Goal: Entertainment & Leisure: Consume media (video, audio)

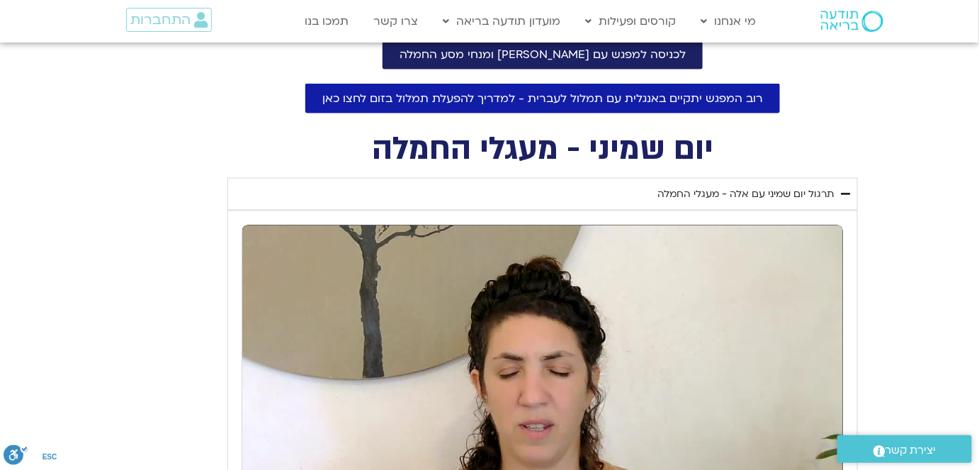
scroll to position [644, 0]
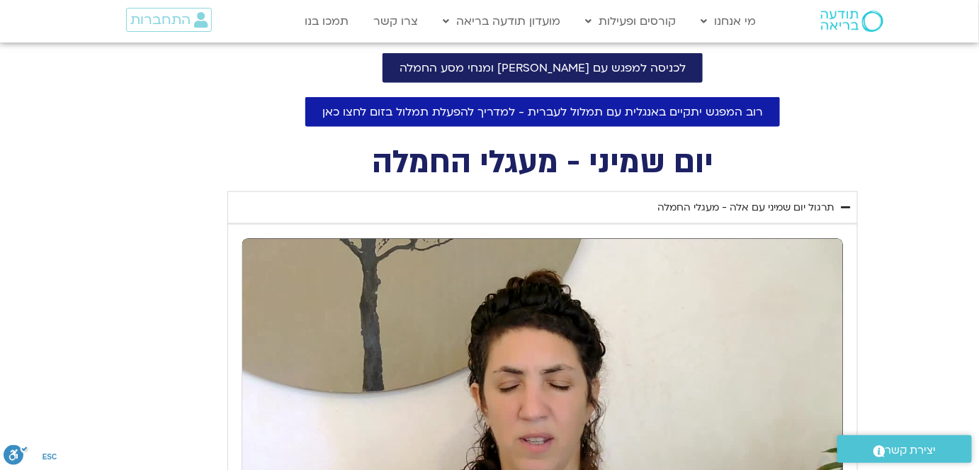
click at [737, 203] on div "תרגול יום שמיני עם אלה - מעגלי החמלה" at bounding box center [745, 207] width 176 height 17
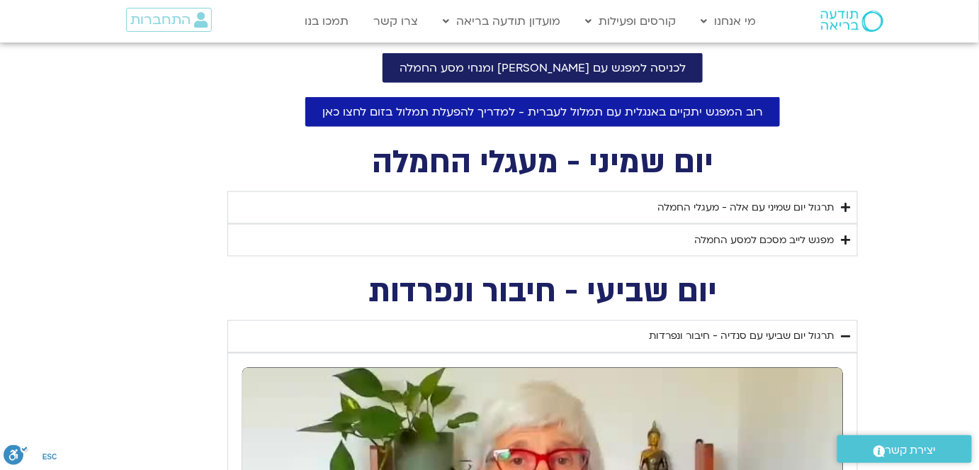
click at [737, 234] on div "מפגש לייב מסכם למסע החמלה" at bounding box center [764, 240] width 140 height 17
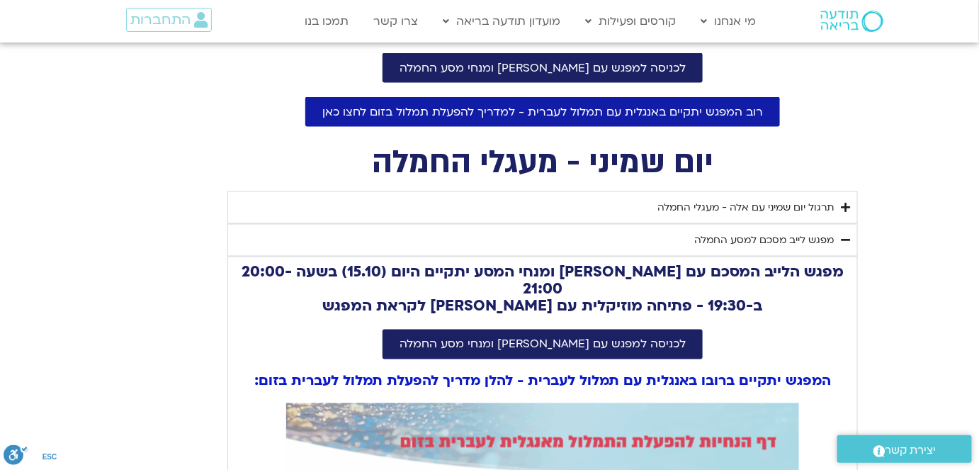
click at [782, 208] on div "תרגול יום שמיני עם אלה - מעגלי החמלה" at bounding box center [745, 207] width 176 height 17
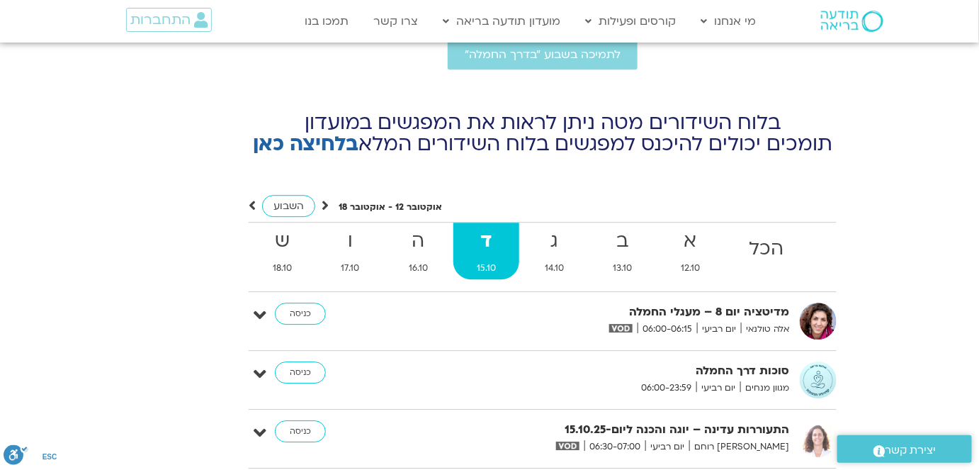
scroll to position [6568, 0]
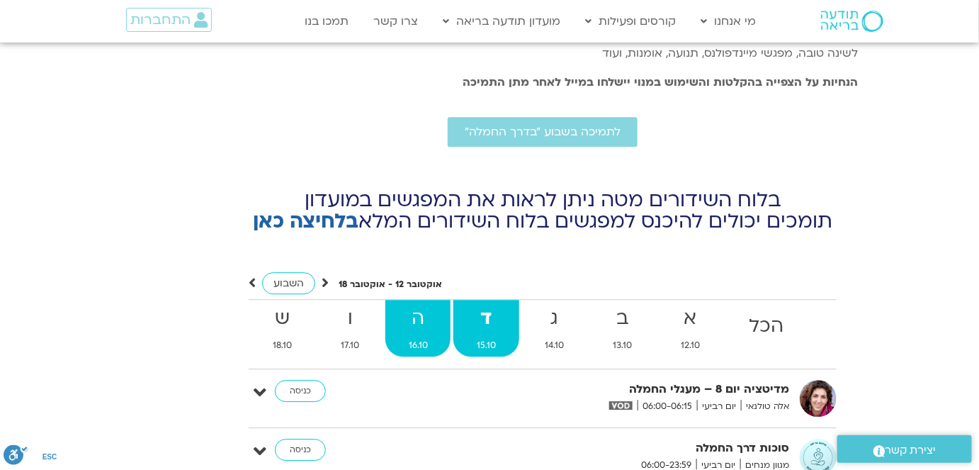
click at [421, 302] on strong "ה" at bounding box center [417, 318] width 65 height 32
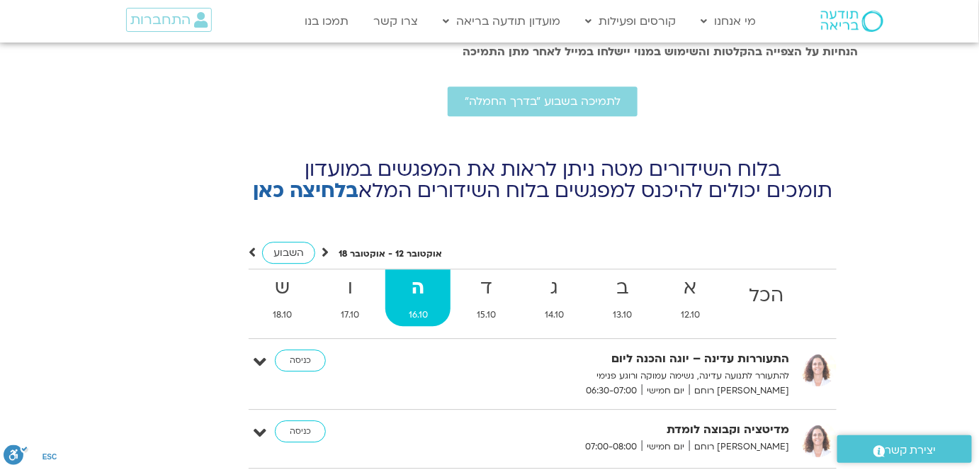
scroll to position [6503, 0]
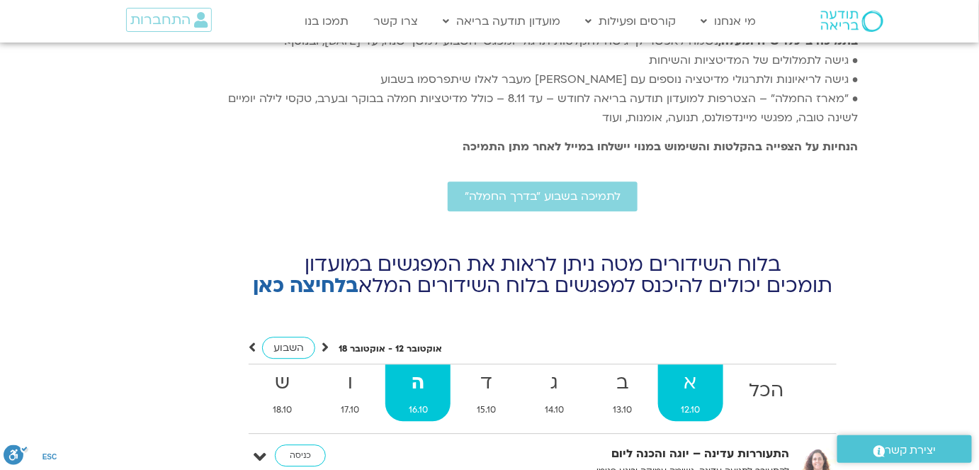
click at [689, 367] on strong "א" at bounding box center [690, 383] width 65 height 32
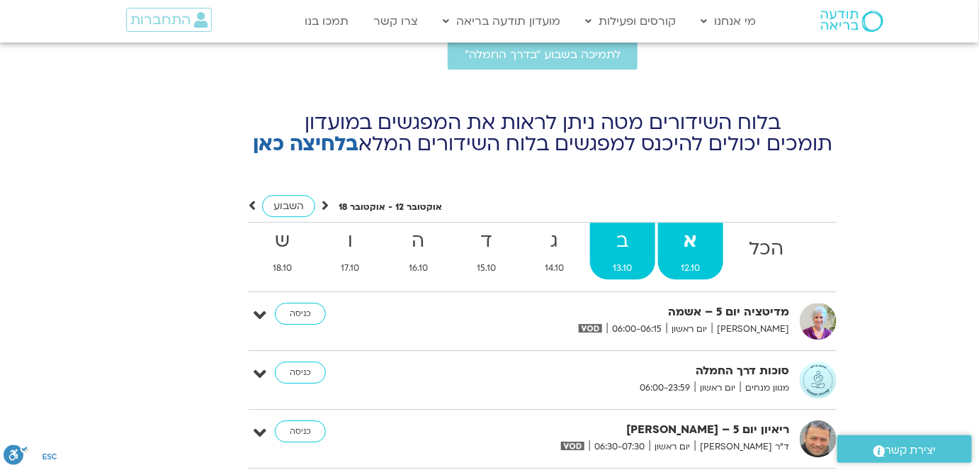
scroll to position [6568, 0]
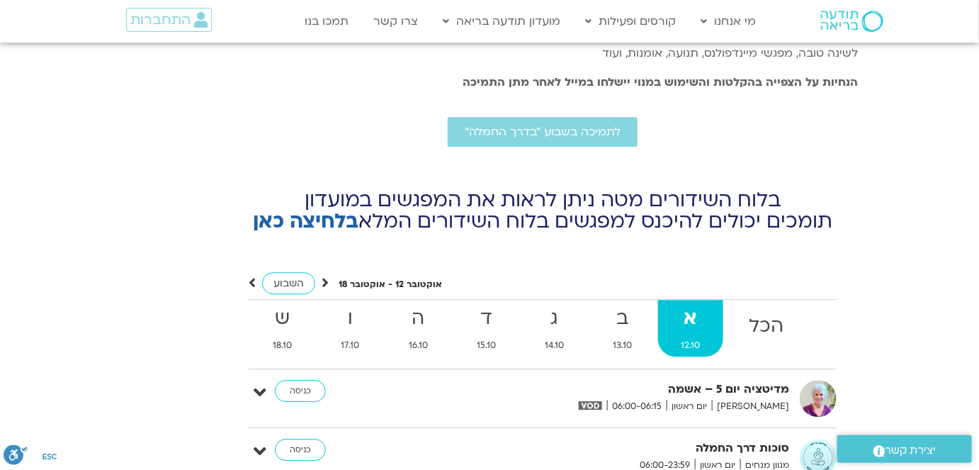
drag, startPoint x: 657, startPoint y: 193, endPoint x: 658, endPoint y: 181, distance: 12.1
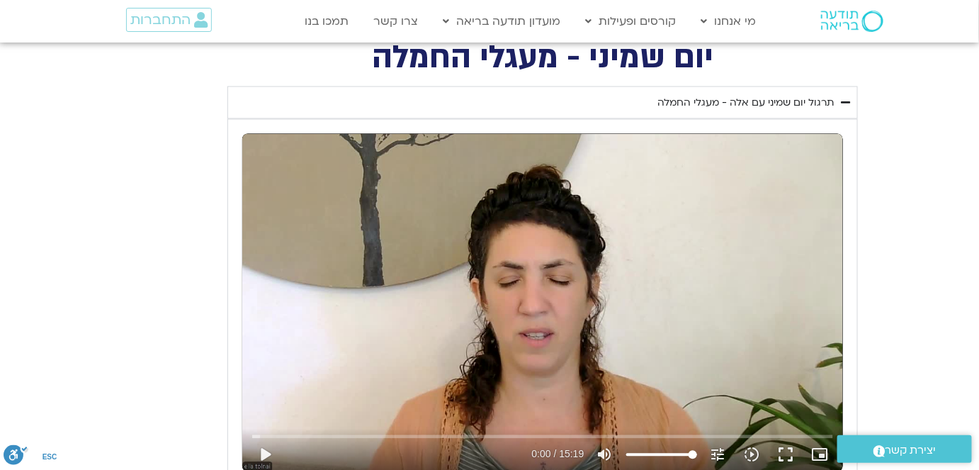
scroll to position [837, 0]
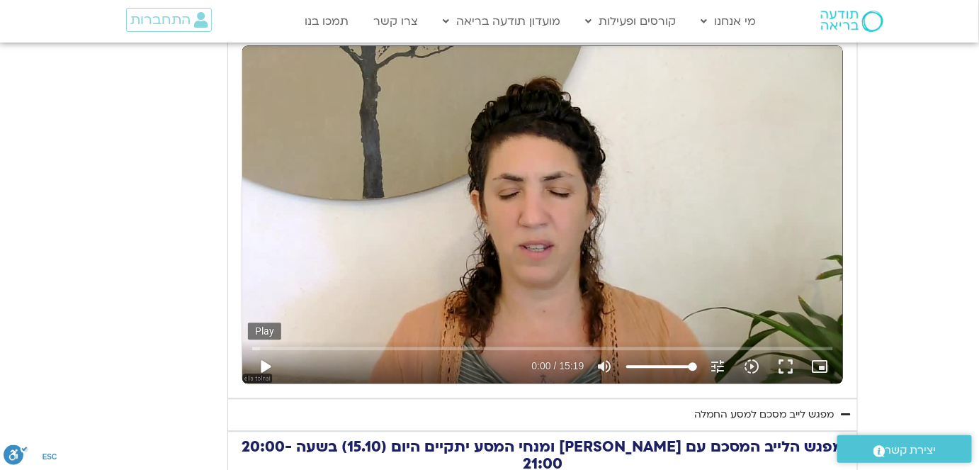
click at [264, 361] on button "play_arrow" at bounding box center [265, 367] width 34 height 34
click at [752, 365] on icon "slow_motion_video" at bounding box center [752, 366] width 17 height 17
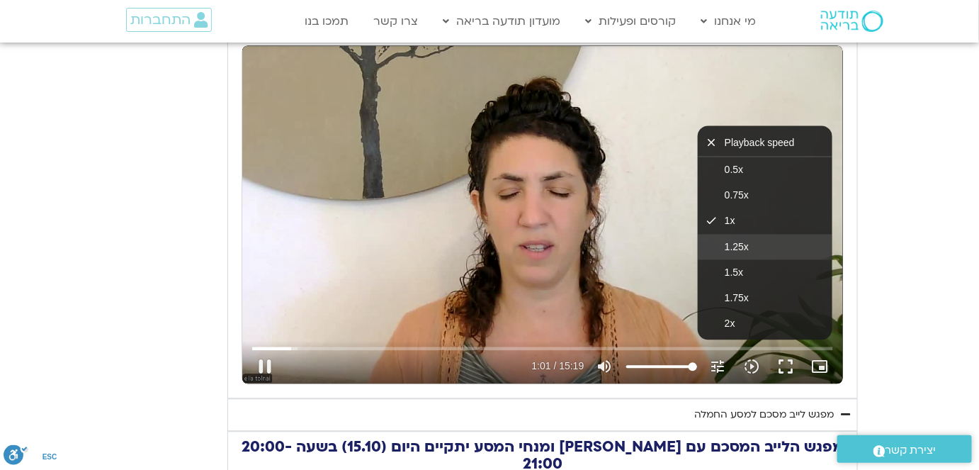
click at [731, 246] on span "1.25x" at bounding box center [737, 247] width 24 height 11
click at [266, 361] on button "pause" at bounding box center [265, 367] width 34 height 34
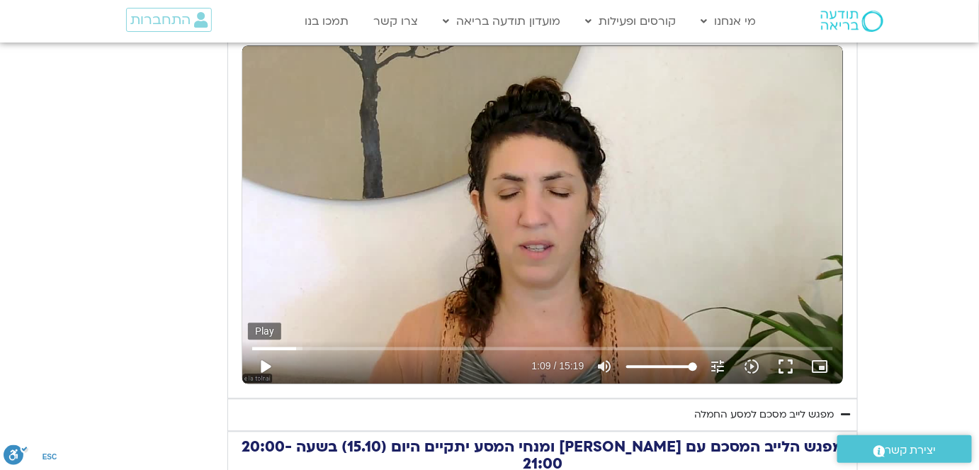
click at [265, 362] on button "play_arrow" at bounding box center [265, 367] width 34 height 34
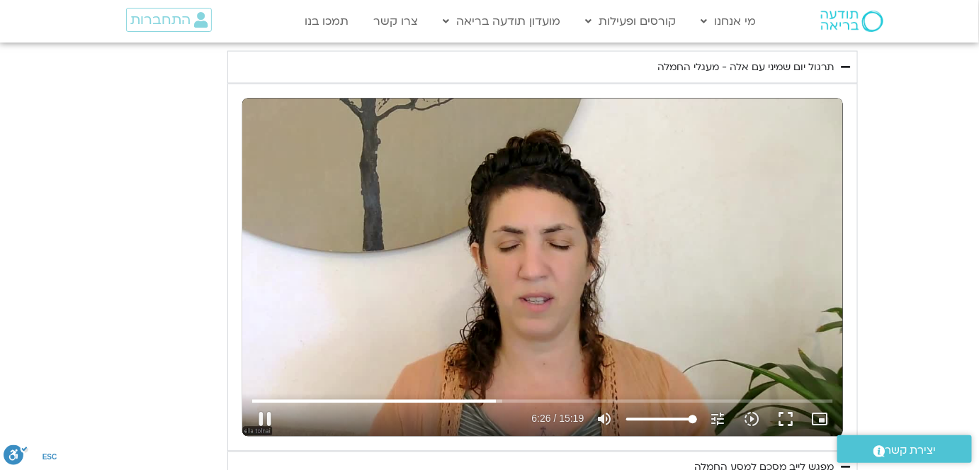
scroll to position [865, 0]
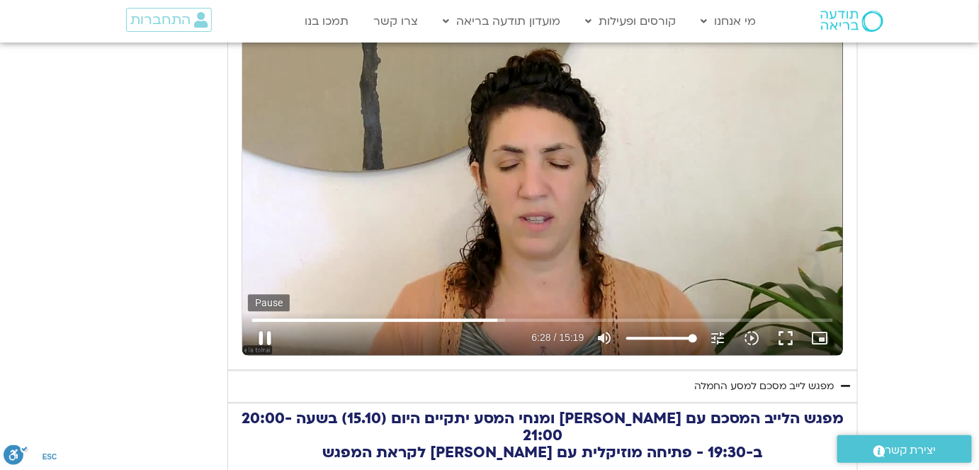
click at [263, 333] on button "pause" at bounding box center [265, 339] width 34 height 34
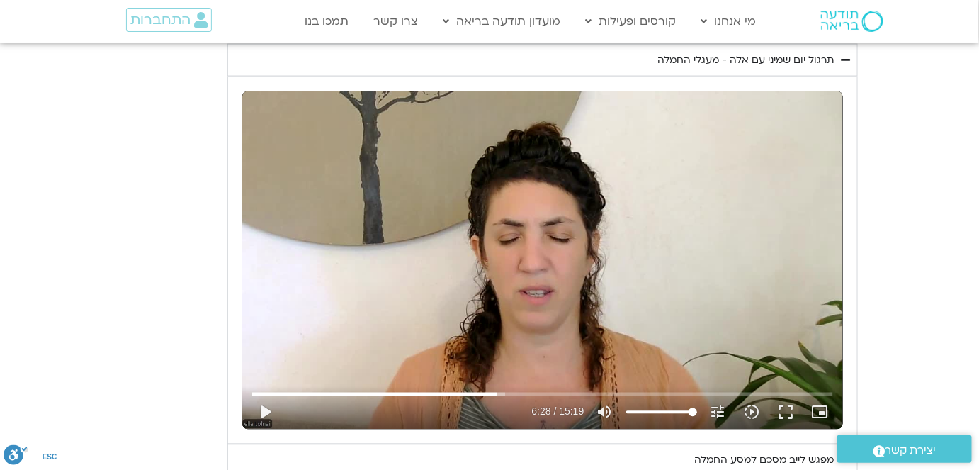
scroll to position [901, 0]
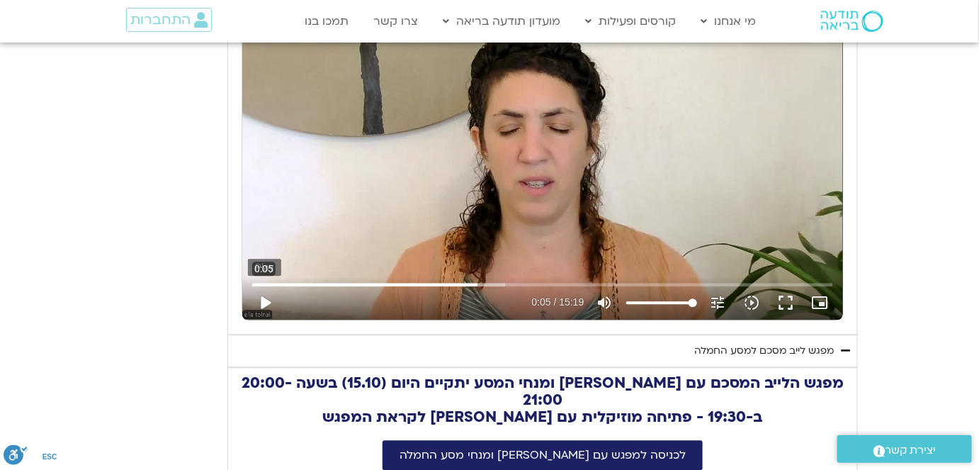
drag, startPoint x: 501, startPoint y: 281, endPoint x: 263, endPoint y: 293, distance: 238.4
click at [259, 282] on input "Seek" at bounding box center [542, 284] width 580 height 9
click at [268, 302] on button "play_arrow" at bounding box center [265, 302] width 34 height 34
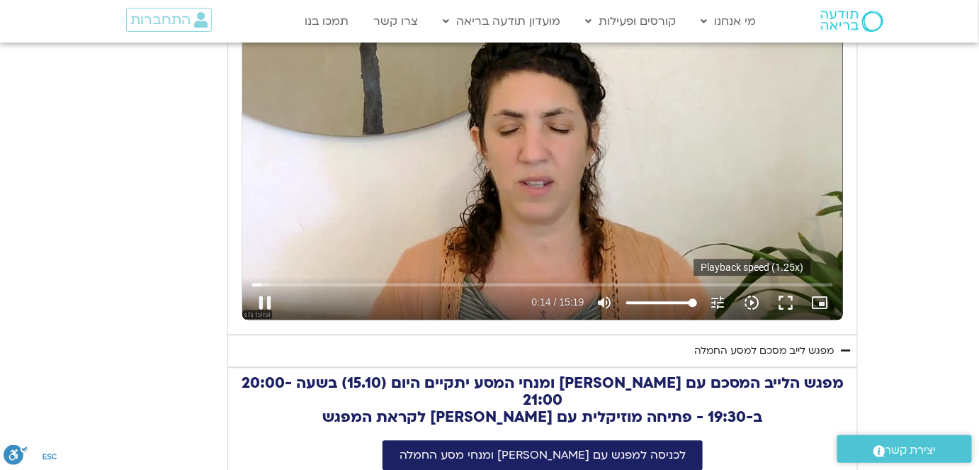
click at [757, 296] on icon "slow_motion_video" at bounding box center [752, 302] width 17 height 17
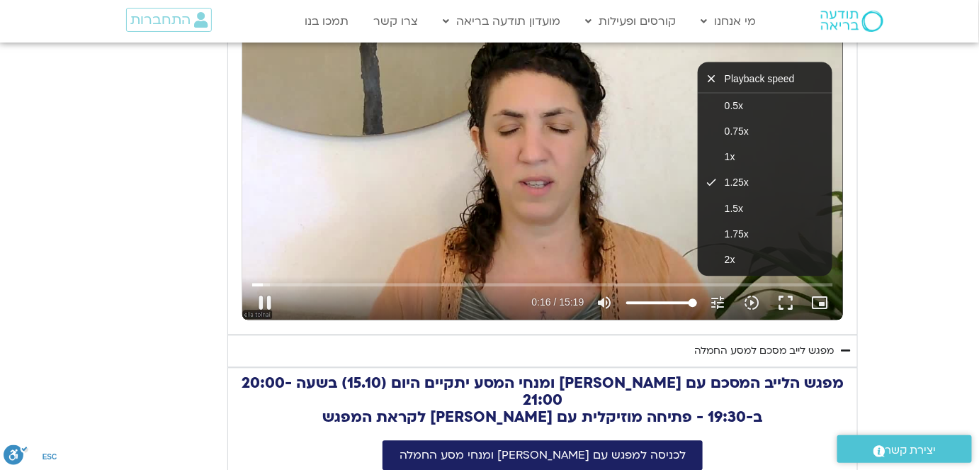
click at [344, 213] on div "Skip Ad 12:41 pause 0:16 / 15:19 volume_up Mute tune Resolution Auto 720p slow_…" at bounding box center [542, 151] width 601 height 338
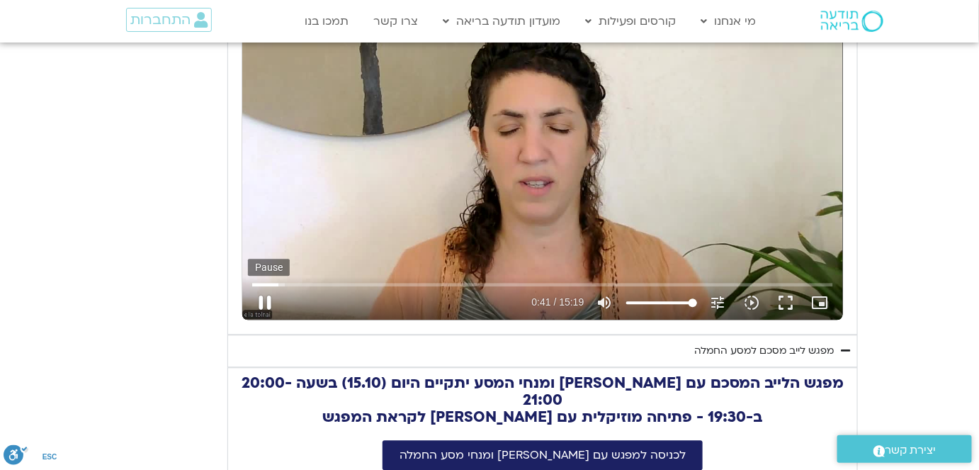
click at [265, 298] on button "pause" at bounding box center [265, 302] width 34 height 34
click at [261, 298] on button "play_arrow" at bounding box center [265, 302] width 34 height 34
click at [791, 299] on button "fullscreen" at bounding box center [786, 302] width 34 height 34
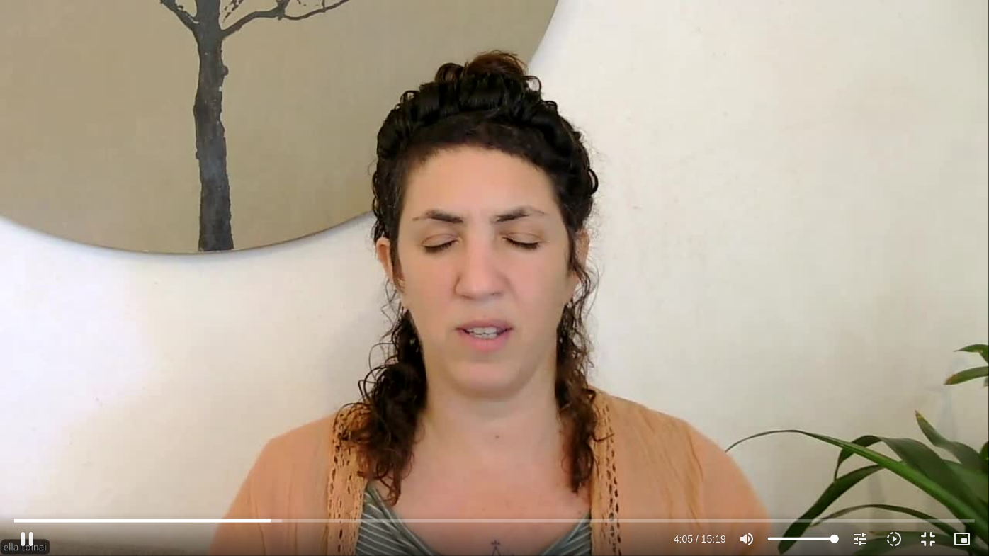
click at [239, 469] on div "Skip Ad 3:35 pause 4:05 / 15:19 volume_up Mute tune Resolution Auto 720p slow_m…" at bounding box center [494, 533] width 969 height 46
click at [244, 469] on input "Seek" at bounding box center [494, 520] width 961 height 9
click at [211, 469] on input "Seek" at bounding box center [494, 520] width 961 height 9
click at [295, 469] on input "Seek" at bounding box center [494, 520] width 961 height 9
click at [299, 469] on input "Seek" at bounding box center [494, 520] width 961 height 9
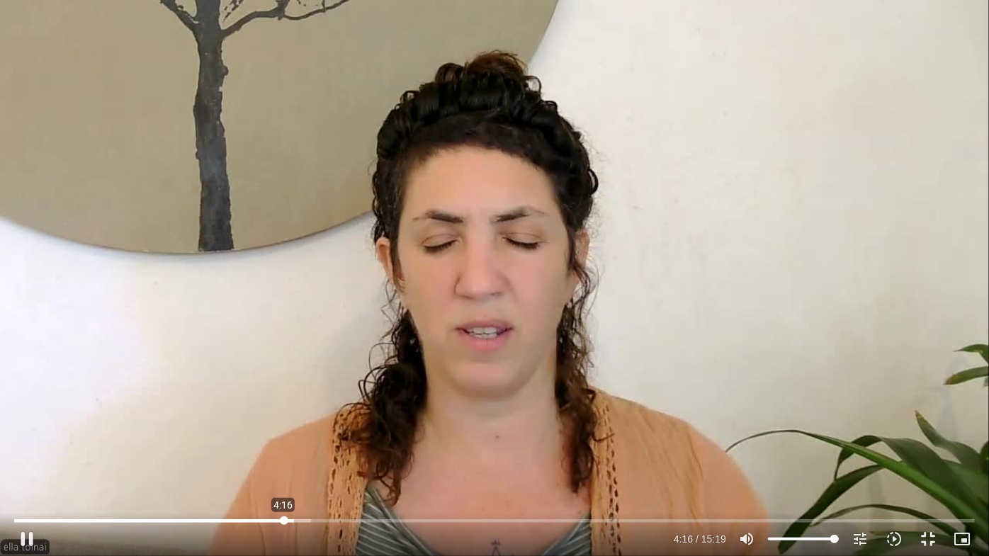
click at [283, 469] on input "Seek" at bounding box center [494, 520] width 961 height 9
click at [270, 469] on input "Seek" at bounding box center [494, 520] width 961 height 9
click at [23, 469] on button "pause" at bounding box center [27, 539] width 34 height 34
type input "251.083528"
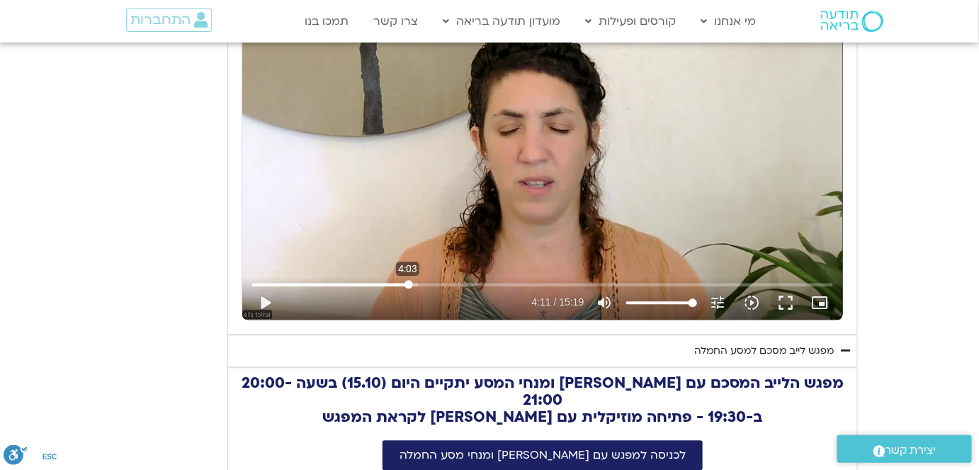
click at [408, 281] on input "Seek" at bounding box center [542, 284] width 580 height 9
click at [262, 299] on button "play_arrow" at bounding box center [265, 302] width 34 height 34
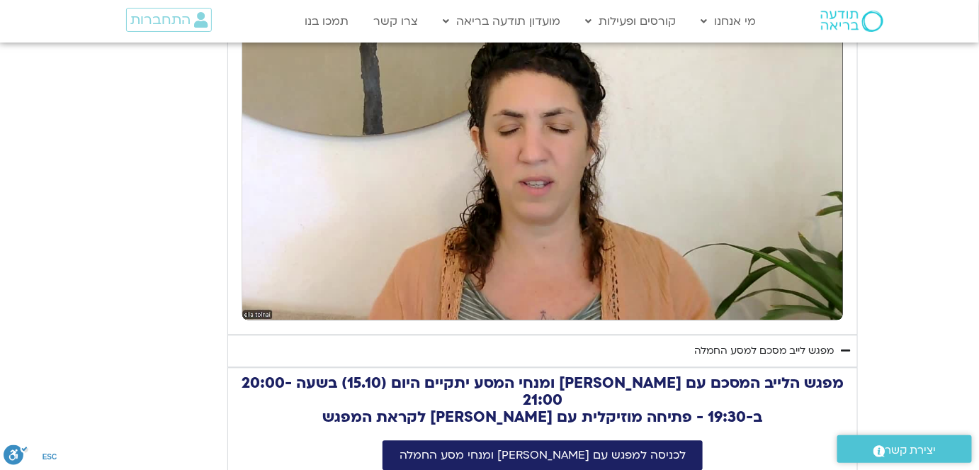
click at [268, 297] on button "pause" at bounding box center [265, 302] width 34 height 34
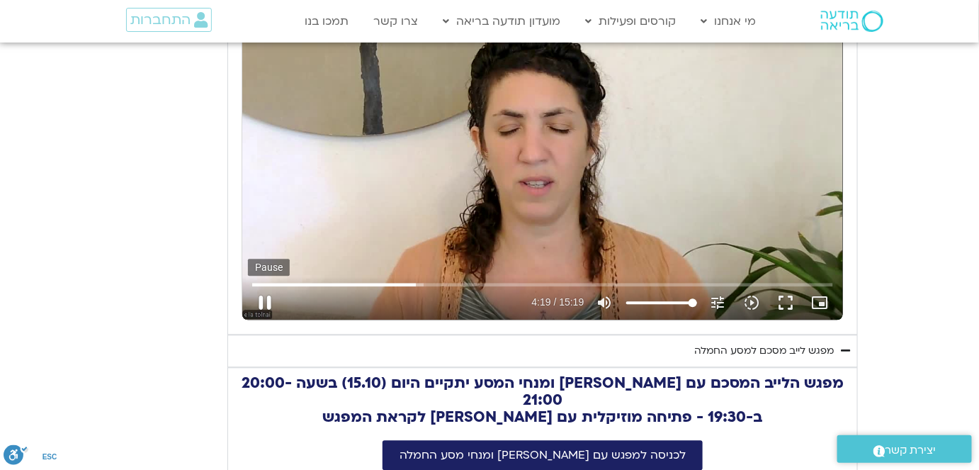
click at [268, 294] on button "pause" at bounding box center [265, 302] width 34 height 34
click at [415, 283] on input "Seek" at bounding box center [542, 284] width 580 height 9
click at [270, 297] on button "play_arrow" at bounding box center [265, 302] width 34 height 34
click at [269, 297] on button "pause" at bounding box center [265, 302] width 34 height 34
click at [264, 299] on button "play_arrow" at bounding box center [265, 302] width 34 height 34
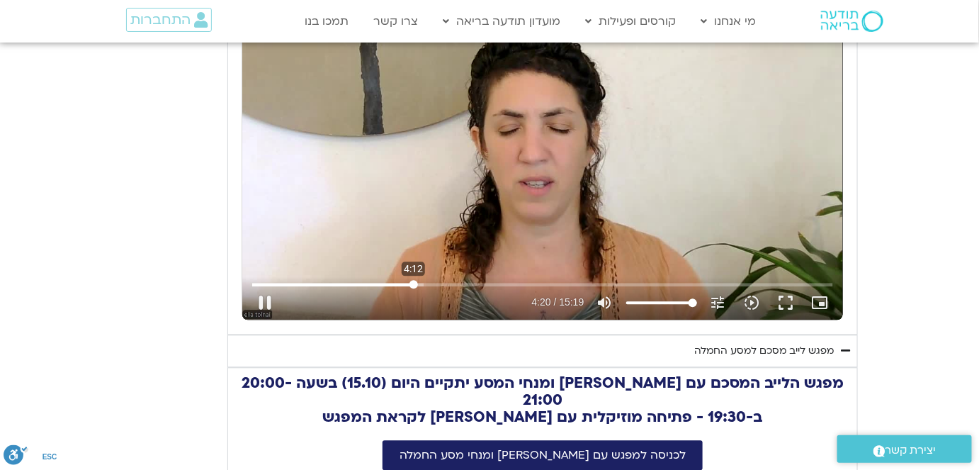
click at [414, 281] on input "Seek" at bounding box center [542, 284] width 580 height 9
click at [271, 295] on button "pause" at bounding box center [265, 302] width 34 height 34
type input "264.356472"
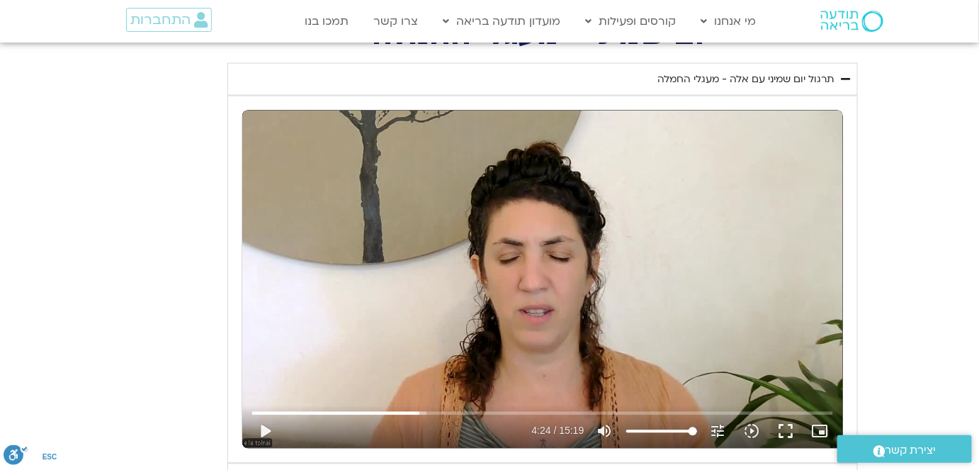
scroll to position [772, 0]
click at [690, 77] on div "תרגול יום שמיני עם אלה - מעגלי החמלה" at bounding box center [745, 79] width 176 height 17
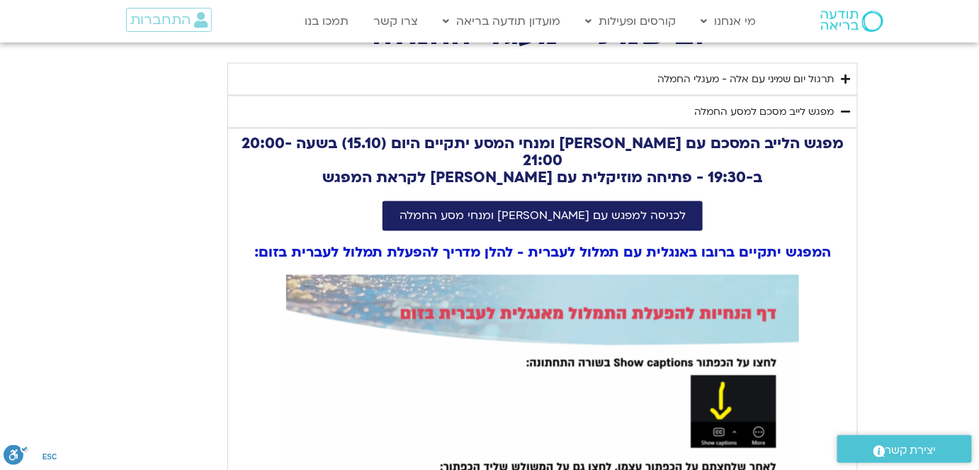
click at [739, 113] on div "מפגש לייב מסכם למסע החמלה" at bounding box center [764, 111] width 140 height 17
